Goal: Complete application form

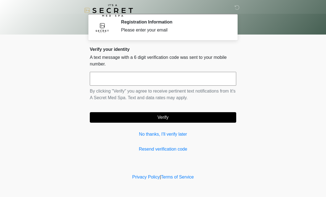
click at [109, 77] on input "text" at bounding box center [163, 79] width 146 height 14
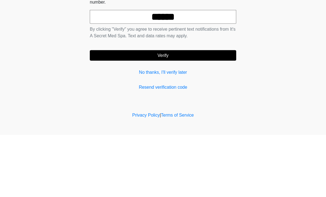
type input "******"
click at [164, 112] on button "Verify" at bounding box center [163, 117] width 146 height 10
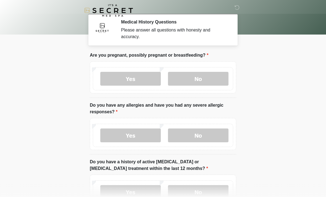
click at [194, 74] on label "No" at bounding box center [198, 79] width 60 height 14
click at [200, 134] on label "No" at bounding box center [198, 135] width 60 height 14
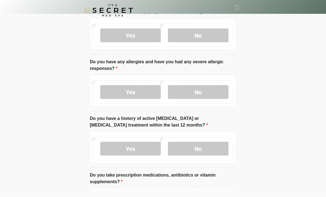
scroll to position [45, 0]
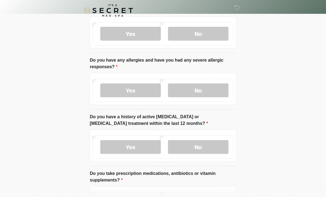
click at [204, 145] on label "No" at bounding box center [198, 147] width 60 height 14
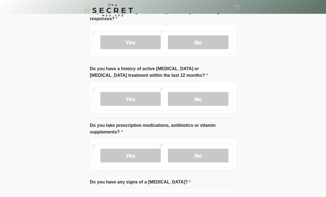
scroll to position [94, 0]
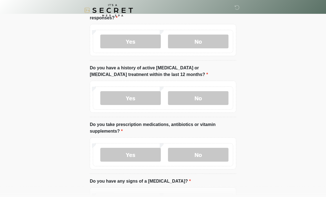
click at [130, 155] on label "Yes" at bounding box center [130, 155] width 60 height 14
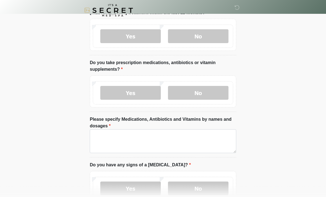
scroll to position [156, 0]
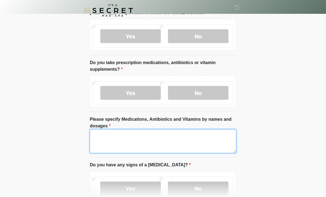
click at [120, 142] on textarea "Please specify Medications, Antibiotics and Vitamins by names and dosages" at bounding box center [163, 141] width 146 height 24
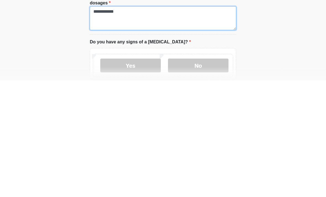
scroll to position [165, 0]
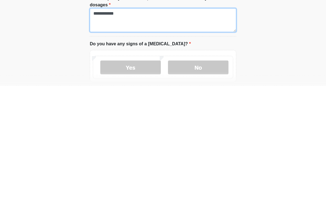
type textarea "**********"
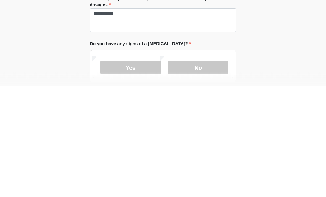
click at [199, 172] on label "No" at bounding box center [198, 179] width 60 height 14
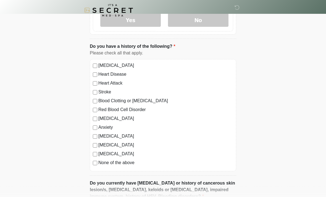
scroll to position [324, 0]
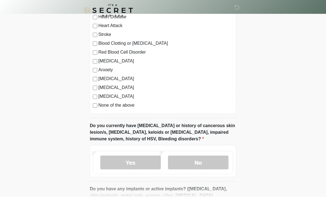
click at [205, 161] on label "No" at bounding box center [198, 163] width 60 height 14
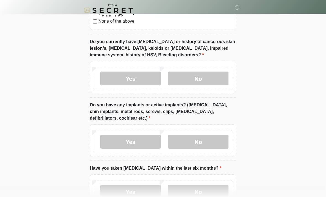
scroll to position [465, 0]
click at [203, 140] on label "No" at bounding box center [198, 142] width 60 height 14
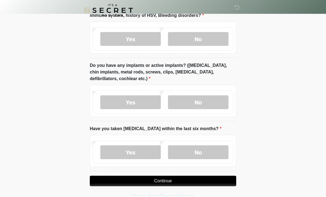
scroll to position [505, 0]
click at [211, 149] on label "No" at bounding box center [198, 152] width 60 height 14
click at [204, 177] on button "Continue" at bounding box center [163, 181] width 146 height 10
click at [179, 181] on button "Continue" at bounding box center [163, 181] width 146 height 10
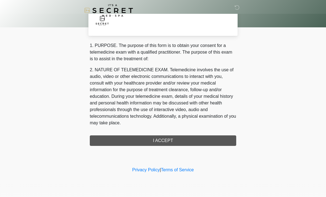
scroll to position [0, 0]
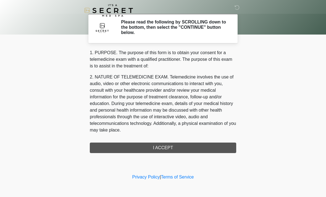
click at [161, 150] on div "1. PURPOSE. The purpose of this form is to obtain your consent for a telemedici…" at bounding box center [163, 100] width 146 height 103
click at [164, 144] on div "1. PURPOSE. The purpose of this form is to obtain your consent for a telemedici…" at bounding box center [163, 100] width 146 height 103
click at [159, 148] on div "1. PURPOSE. The purpose of this form is to obtain your consent for a telemedici…" at bounding box center [163, 100] width 146 height 103
click at [161, 149] on div "1. PURPOSE. The purpose of this form is to obtain your consent for a telemedici…" at bounding box center [163, 100] width 146 height 103
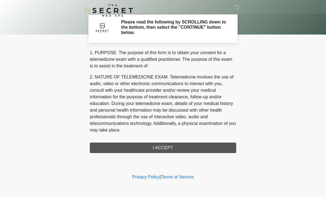
click at [162, 143] on div "1. PURPOSE. The purpose of this form is to obtain your consent for a telemedici…" at bounding box center [163, 100] width 146 height 103
click at [162, 149] on div "1. PURPOSE. The purpose of this form is to obtain your consent for a telemedici…" at bounding box center [163, 100] width 146 height 103
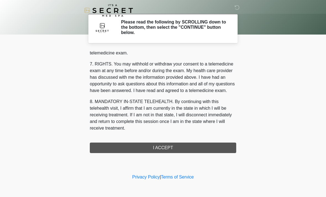
scroll to position [234, 0]
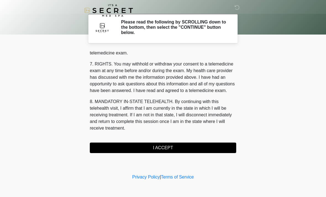
click at [162, 148] on button "I ACCEPT" at bounding box center [163, 147] width 146 height 10
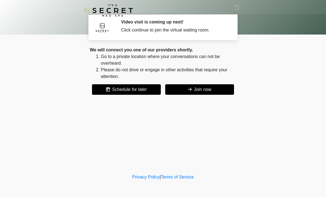
click at [203, 90] on button "Join now" at bounding box center [199, 89] width 69 height 10
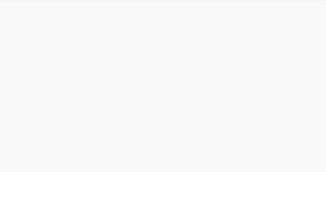
scroll to position [2, 0]
click at [5, 6] on img at bounding box center [7, 5] width 15 height 15
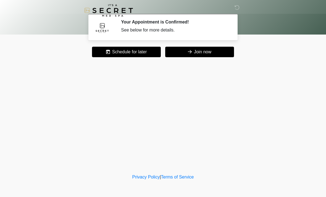
click at [211, 52] on button "Join now" at bounding box center [199, 52] width 69 height 10
click at [207, 52] on button "Join now" at bounding box center [199, 52] width 69 height 10
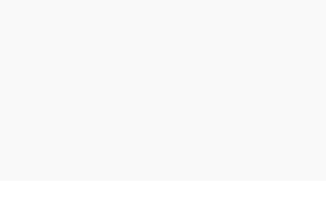
scroll to position [2, 0]
